Goal: Task Accomplishment & Management: Manage account settings

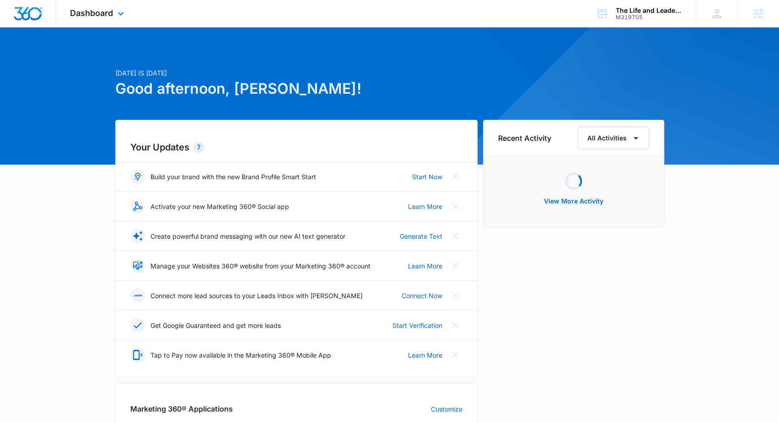
click at [115, 20] on div "Dashboard Apps Reputation Websites Forms CRM Email Social Content Ads Intellige…" at bounding box center [98, 13] width 84 height 27
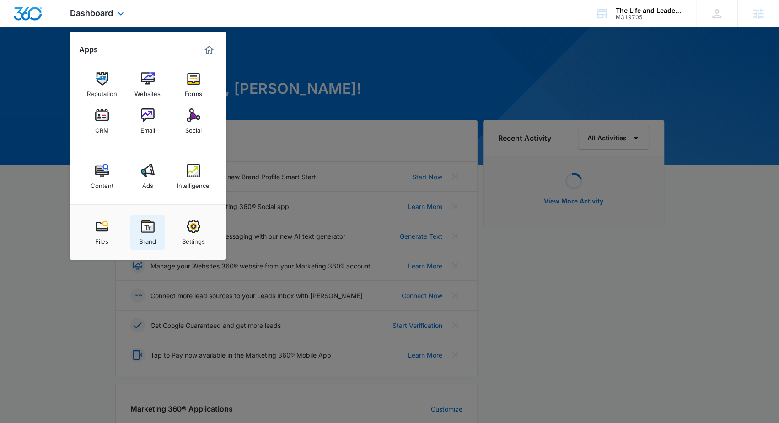
click at [145, 236] on div "Brand" at bounding box center [147, 239] width 17 height 12
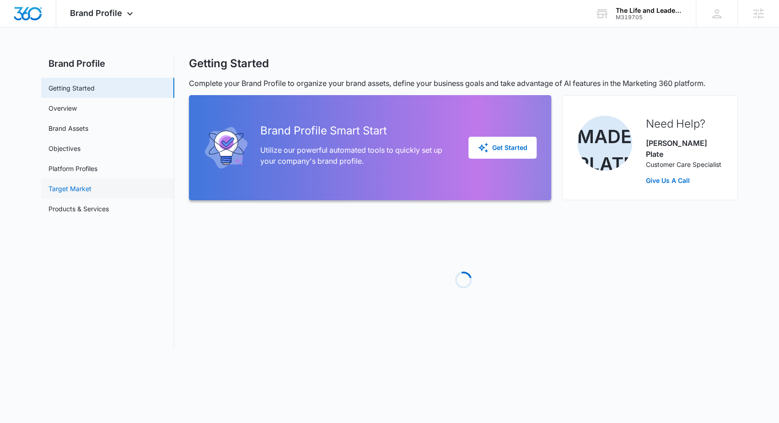
click at [84, 186] on link "Target Market" at bounding box center [69, 189] width 43 height 10
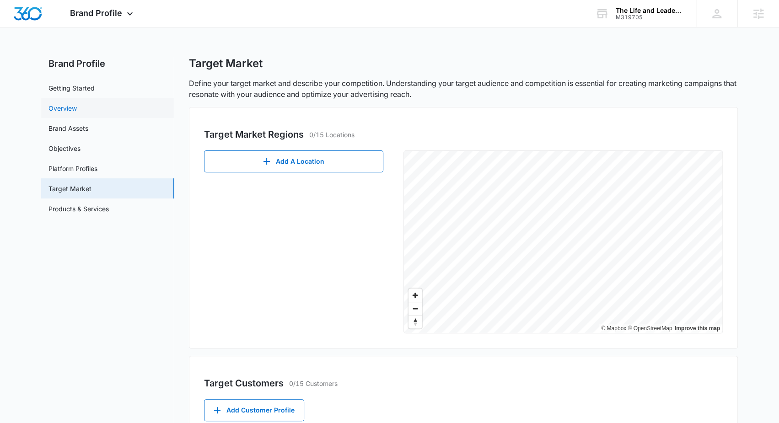
click at [77, 113] on link "Overview" at bounding box center [62, 108] width 28 height 10
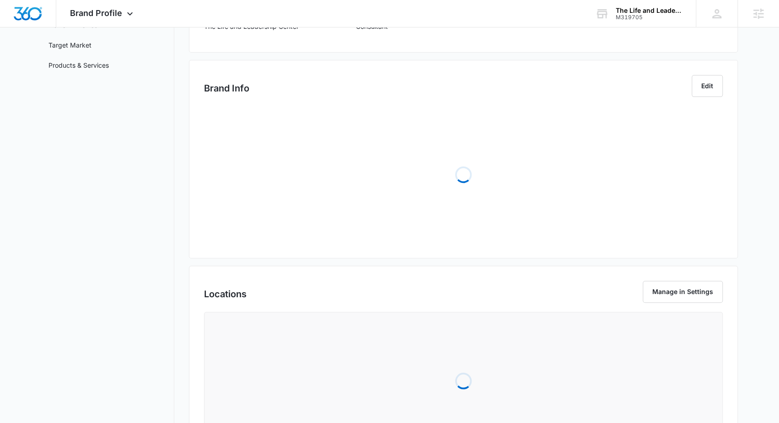
scroll to position [145, 0]
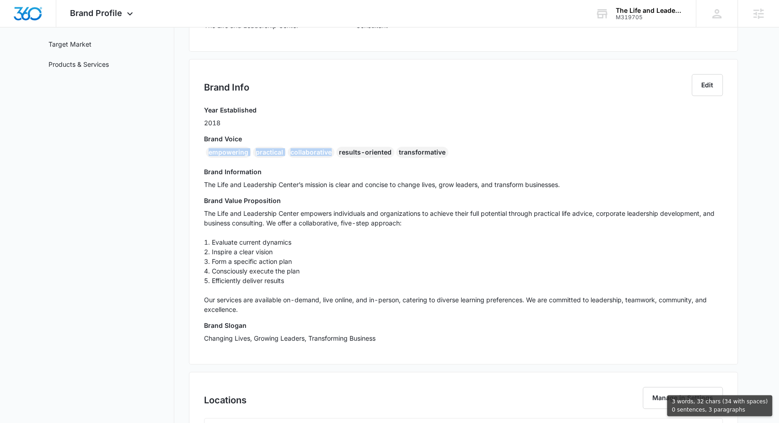
drag, startPoint x: 330, startPoint y: 151, endPoint x: 200, endPoint y: 152, distance: 129.5
click at [200, 152] on div "Brand Info Edit Year Established 2018 Brand Voice empowering practical collabor…" at bounding box center [463, 212] width 549 height 306
copy div "empowering practical collaborative"
